Goal: Task Accomplishment & Management: Manage account settings

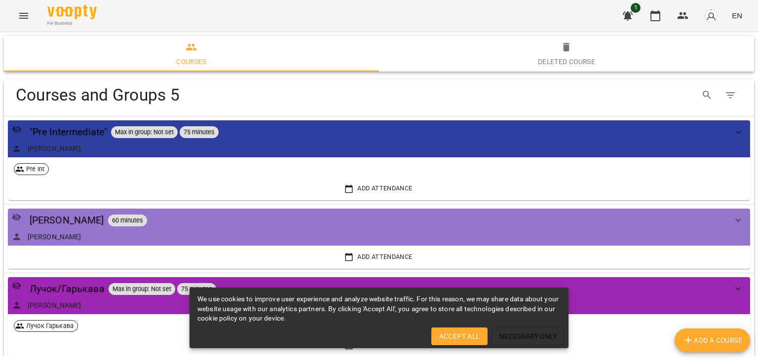
click at [27, 16] on icon "Menu" at bounding box center [24, 16] width 12 height 12
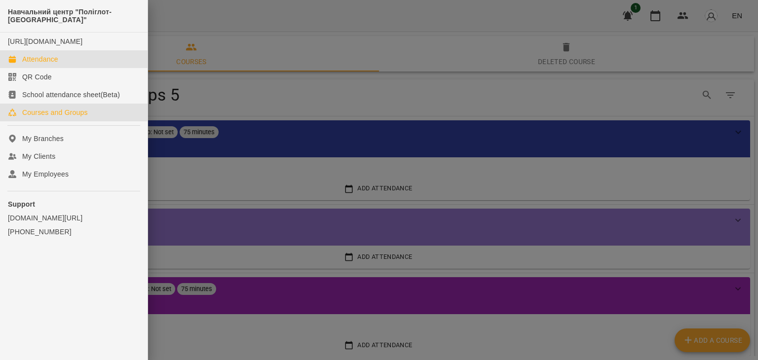
click at [45, 64] on div "Attendance" at bounding box center [40, 59] width 36 height 10
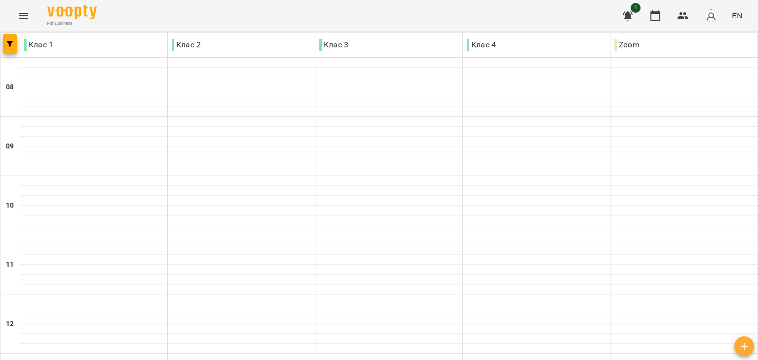
scroll to position [474, 0]
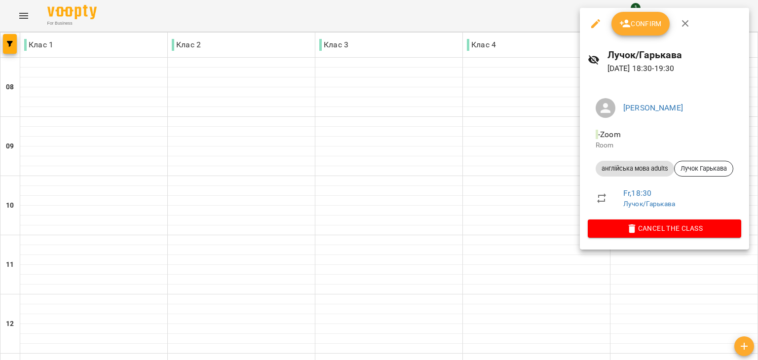
click at [647, 26] on span "Confirm" at bounding box center [640, 24] width 42 height 12
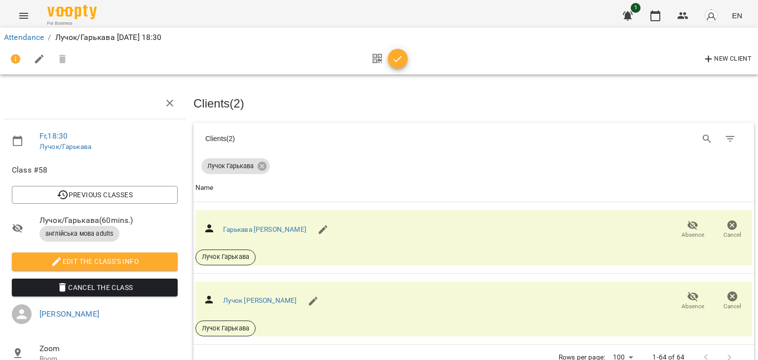
click at [394, 52] on button "button" at bounding box center [398, 59] width 20 height 20
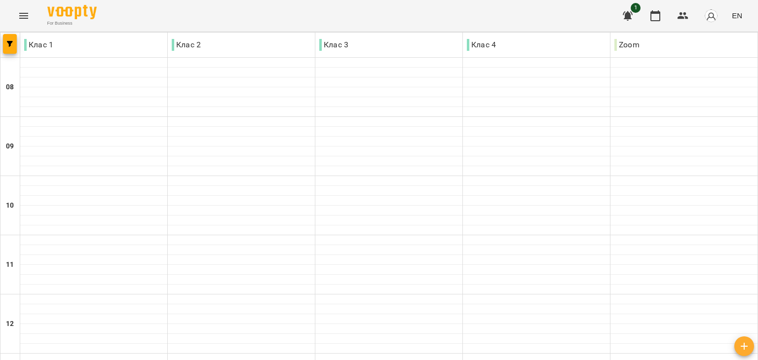
scroll to position [474, 0]
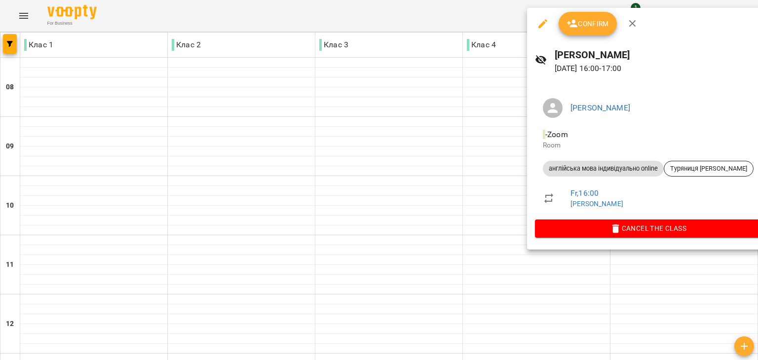
click at [575, 33] on button "Confirm" at bounding box center [588, 24] width 58 height 24
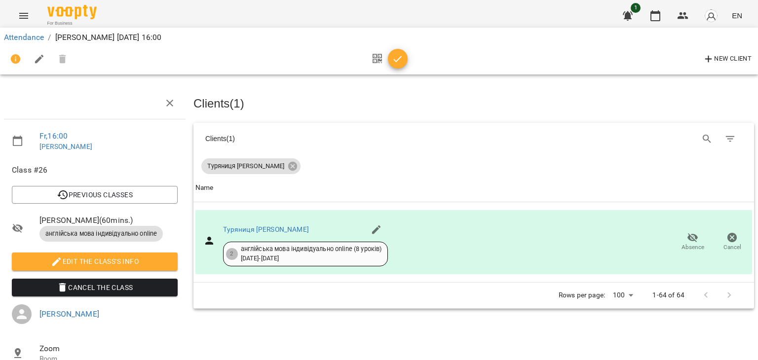
click at [400, 62] on icon "button" at bounding box center [398, 59] width 12 height 12
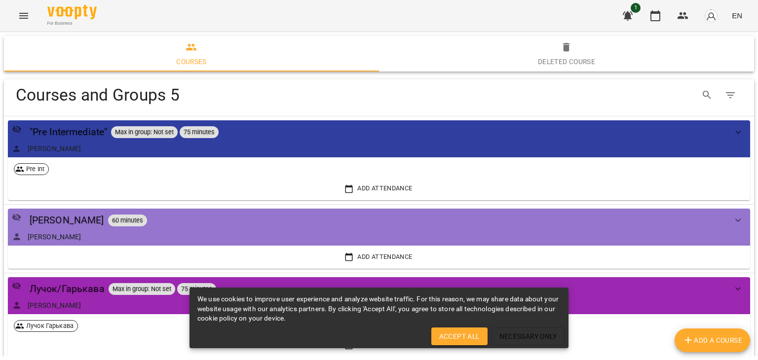
click at [17, 10] on button "Menu" at bounding box center [24, 16] width 24 height 24
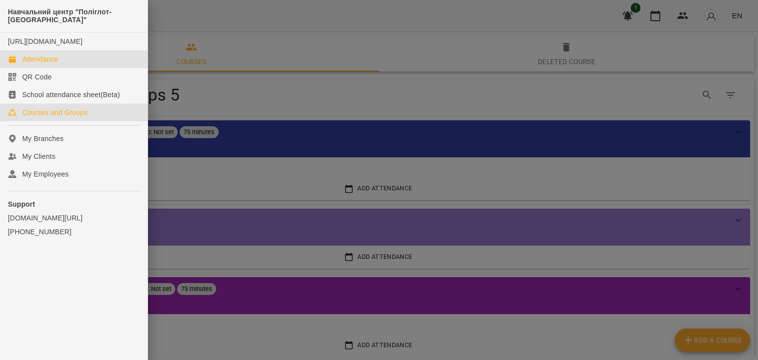
click at [41, 64] on div "Attendance" at bounding box center [40, 59] width 36 height 10
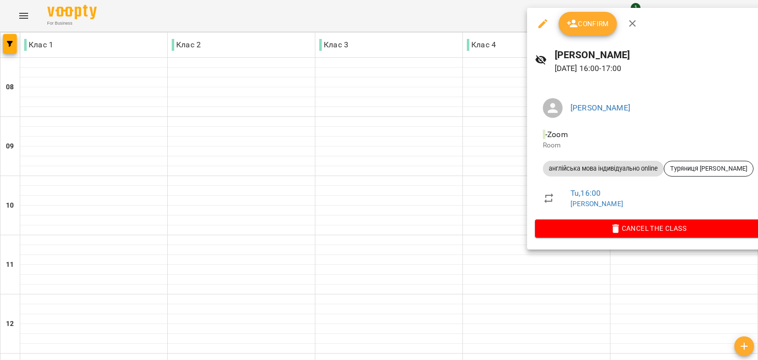
click at [588, 26] on span "Confirm" at bounding box center [587, 24] width 42 height 12
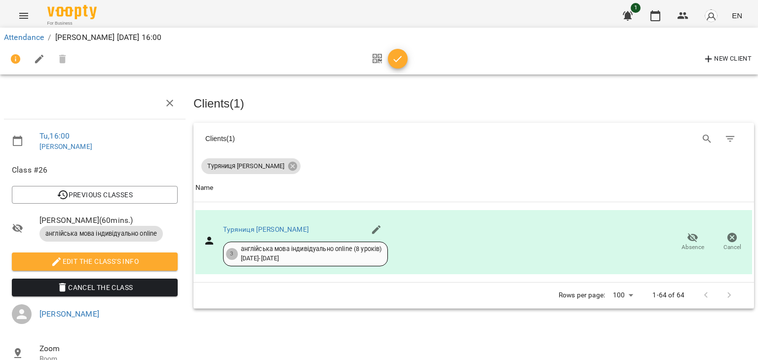
click at [397, 62] on icon "button" at bounding box center [398, 59] width 12 height 12
